Goal: Information Seeking & Learning: Check status

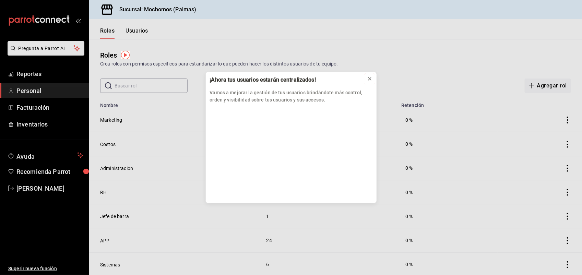
click at [368, 80] on icon at bounding box center [369, 78] width 3 height 3
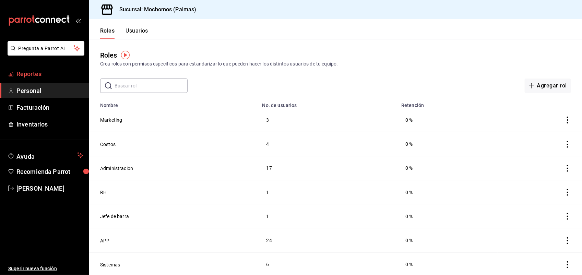
click at [58, 76] on span "Reportes" at bounding box center [49, 73] width 67 height 9
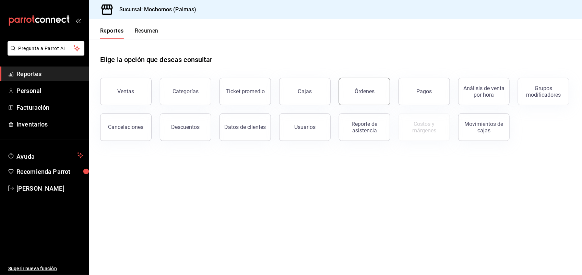
click at [373, 86] on button "Órdenes" at bounding box center [364, 91] width 51 height 27
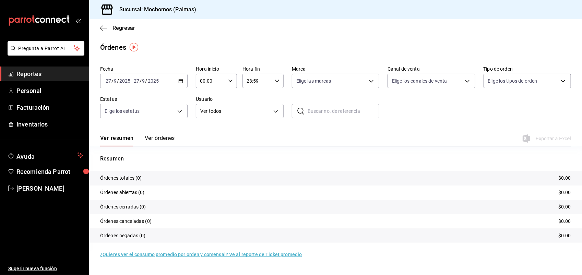
click at [174, 81] on div "[DATE] [DATE] - [DATE] [DATE]" at bounding box center [143, 81] width 87 height 14
click at [152, 115] on span "Ayer" at bounding box center [132, 117] width 53 height 7
click at [123, 29] on span "Regresar" at bounding box center [123, 28] width 23 height 7
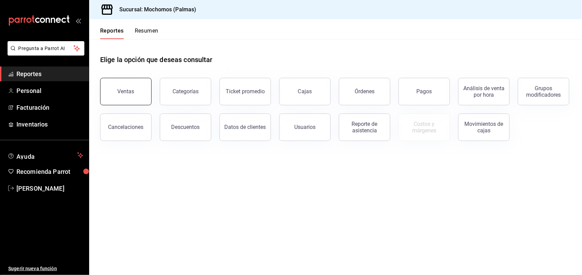
click at [133, 87] on button "Ventas" at bounding box center [125, 91] width 51 height 27
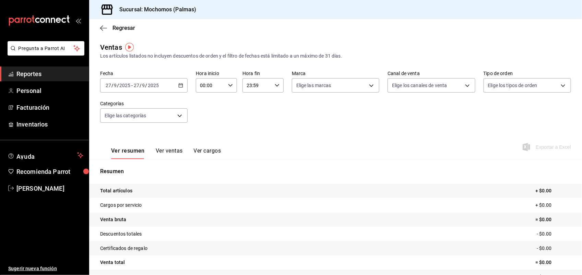
click at [147, 86] on input "2025" at bounding box center [153, 85] width 12 height 5
click at [134, 121] on span "Ayer" at bounding box center [132, 121] width 53 height 7
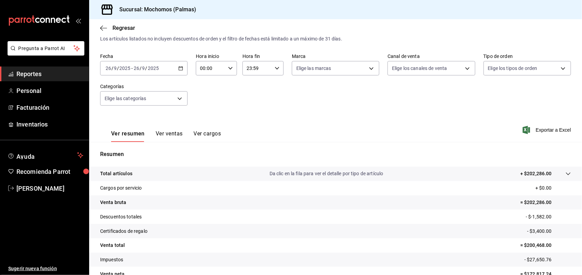
scroll to position [53, 0]
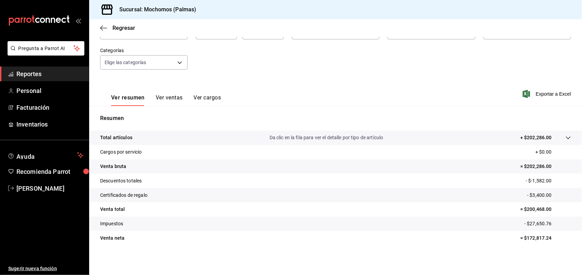
click at [565, 139] on icon at bounding box center [567, 137] width 5 height 5
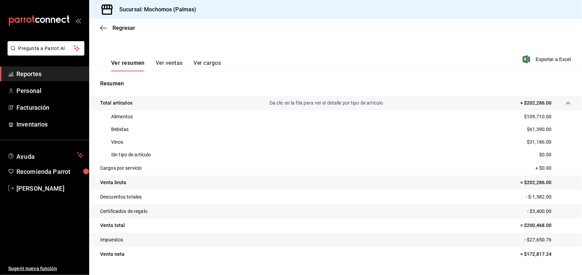
scroll to position [87, 0]
click at [175, 63] on button "Ver ventas" at bounding box center [169, 67] width 27 height 12
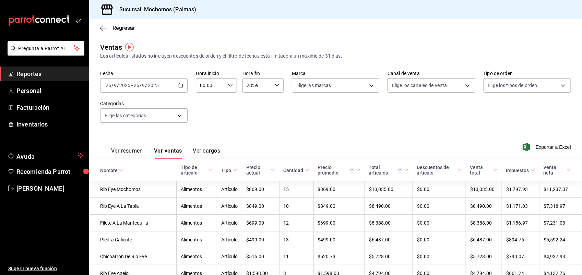
click at [120, 169] on icon at bounding box center [121, 170] width 5 height 5
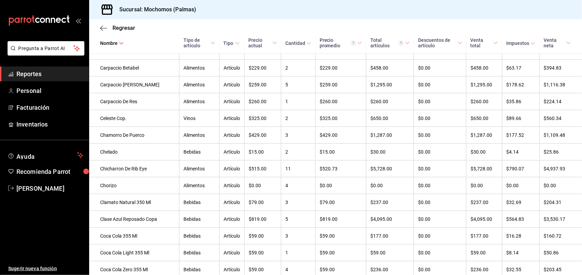
scroll to position [834, 0]
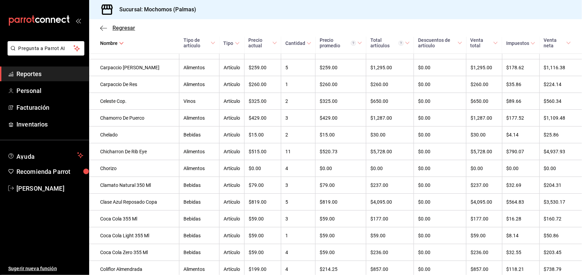
click at [123, 29] on span "Regresar" at bounding box center [123, 28] width 23 height 7
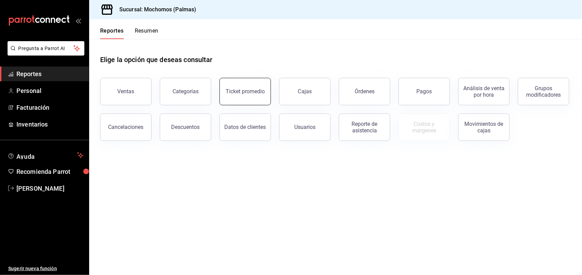
click at [240, 91] on div "Ticket promedio" at bounding box center [245, 91] width 39 height 7
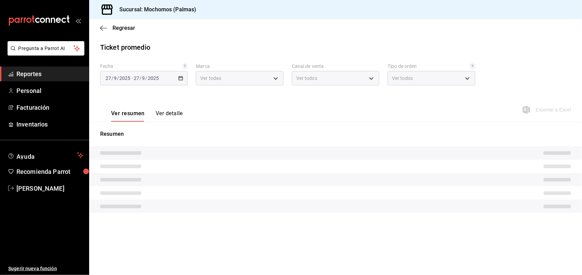
type input "70f98016-ab90-4f26-81e6-ab4884d8d8a0"
type input "PARROT,UBER_EATS,RAPPI,DIDI_FOOD,ONLINE"
type input "1406dacc-122d-474b-a961-72adf1b142d8,23052771-8e1b-43e3-b7da-1a661d939937,EXTER…"
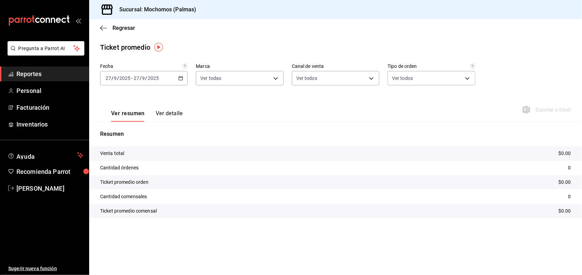
click at [156, 78] on input "2025" at bounding box center [153, 77] width 12 height 5
click at [126, 122] on li "Semana actual" at bounding box center [132, 129] width 64 height 15
click at [169, 78] on div "[DATE] [DATE] - [DATE] [DATE]" at bounding box center [143, 78] width 87 height 14
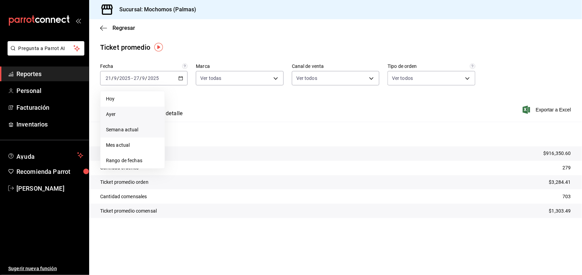
click at [142, 113] on span "Ayer" at bounding box center [132, 114] width 53 height 7
click at [128, 27] on span "Regresar" at bounding box center [123, 28] width 23 height 7
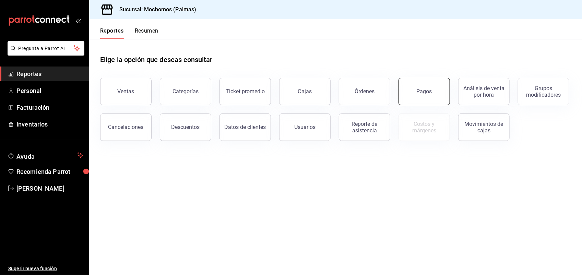
click at [405, 91] on button "Pagos" at bounding box center [423, 91] width 51 height 27
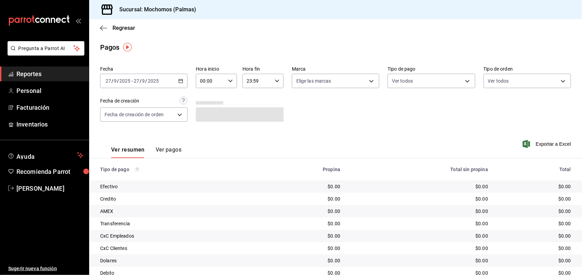
click at [179, 81] on icon "button" at bounding box center [180, 81] width 5 height 5
click at [142, 117] on span "Ayer" at bounding box center [132, 117] width 53 height 7
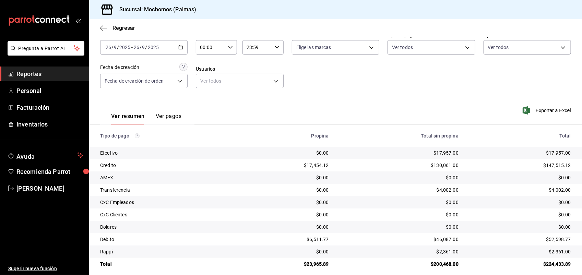
scroll to position [34, 0]
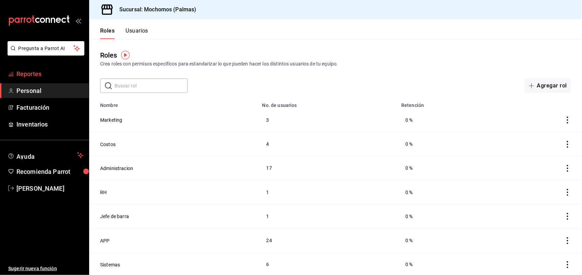
click at [64, 72] on span "Reportes" at bounding box center [49, 73] width 67 height 9
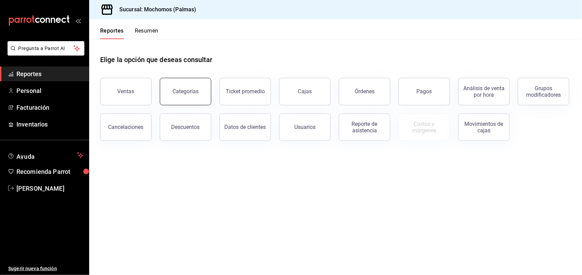
click at [195, 93] on div "Categorías" at bounding box center [185, 91] width 26 height 7
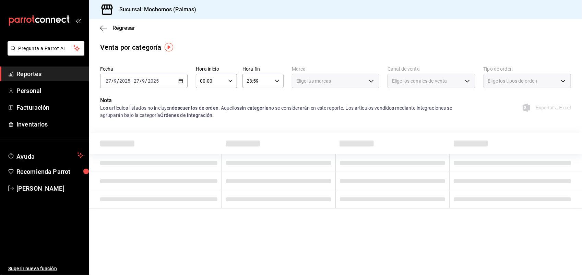
click at [177, 78] on div "[DATE] [DATE] - [DATE] [DATE]" at bounding box center [143, 81] width 87 height 14
click at [144, 115] on span "Ayer" at bounding box center [132, 117] width 53 height 7
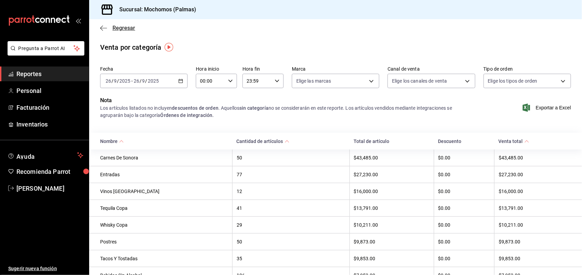
click at [126, 28] on span "Regresar" at bounding box center [123, 28] width 23 height 7
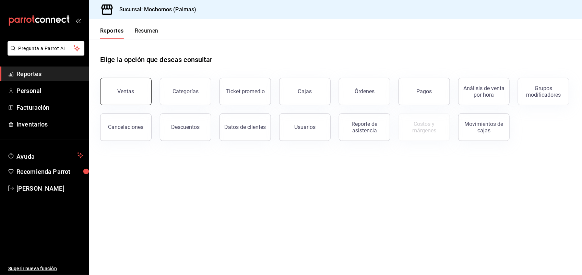
click at [128, 89] on div "Ventas" at bounding box center [126, 91] width 17 height 7
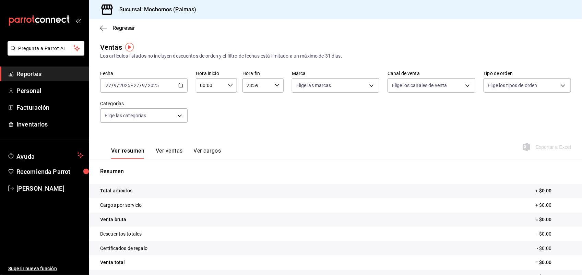
click at [141, 87] on span "/" at bounding box center [141, 85] width 2 height 5
click at [133, 116] on li "Ayer" at bounding box center [132, 121] width 64 height 15
click at [164, 153] on button "Ver ventas" at bounding box center [169, 153] width 27 height 12
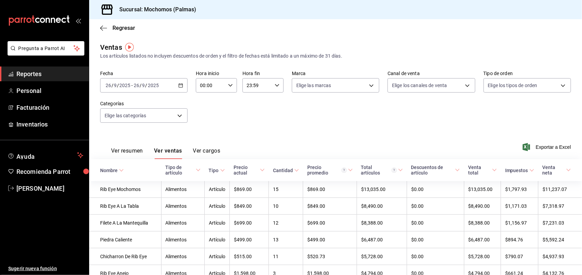
click at [120, 170] on \(Stroke\) at bounding box center [121, 170] width 4 height 2
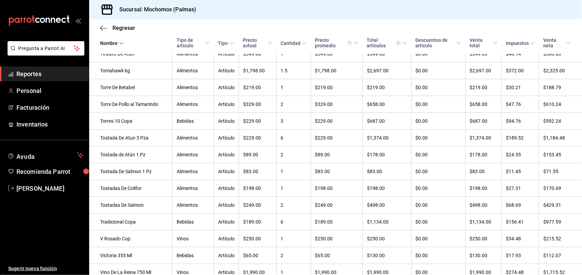
scroll to position [2932, 0]
click at [123, 25] on span "Regresar" at bounding box center [123, 28] width 23 height 7
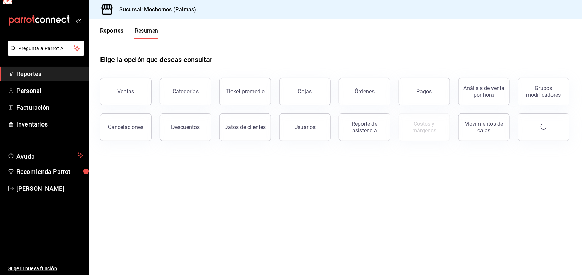
click at [123, 26] on div "Reportes Resumen" at bounding box center [123, 29] width 69 height 20
click at [184, 94] on div "Categorías" at bounding box center [185, 91] width 26 height 7
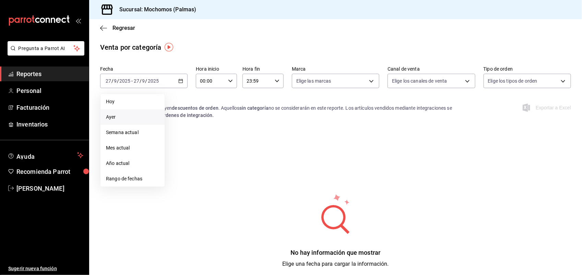
click at [139, 118] on span "Ayer" at bounding box center [132, 117] width 53 height 7
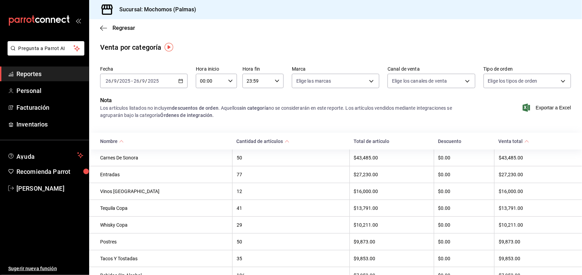
click at [189, 194] on div "Vinos Mexico" at bounding box center [164, 191] width 128 height 5
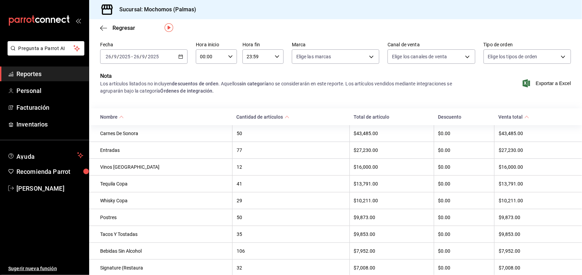
scroll to position [7, 0]
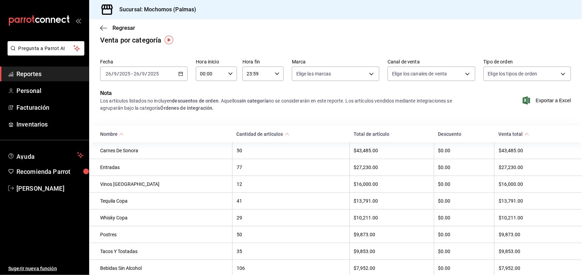
click at [177, 193] on th "Vinos Mexico" at bounding box center [160, 184] width 143 height 17
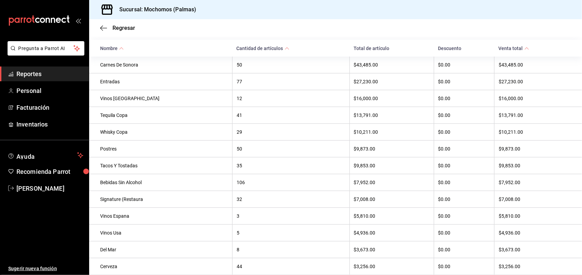
scroll to position [110, 0]
